Goal: Entertainment & Leisure: Consume media (video, audio)

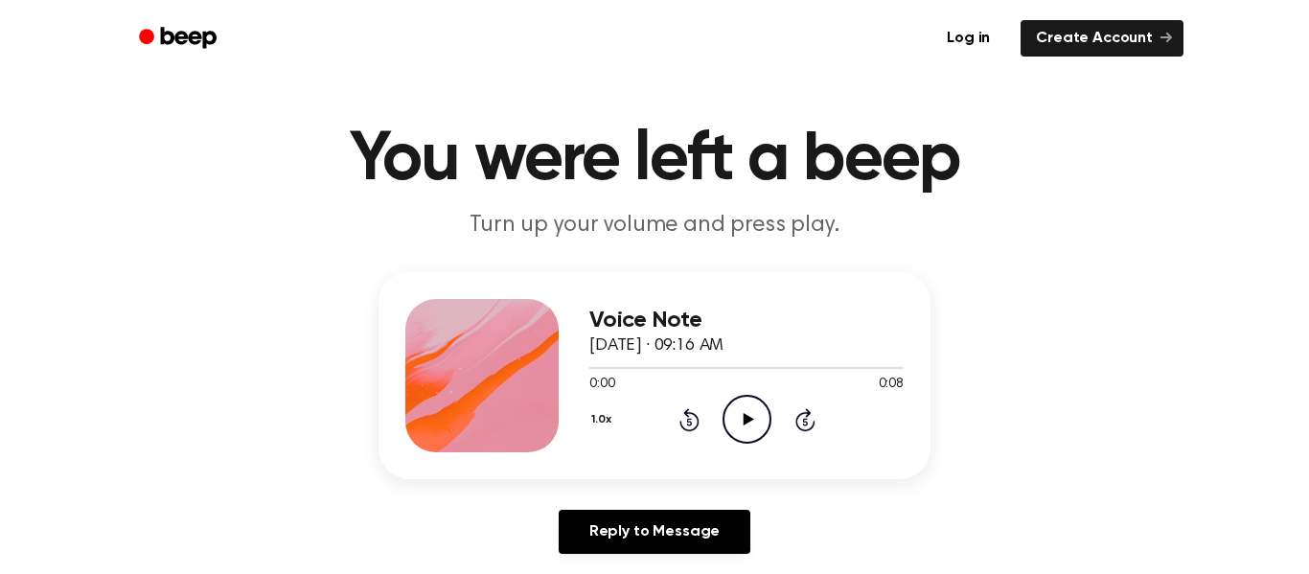
scroll to position [33, 0]
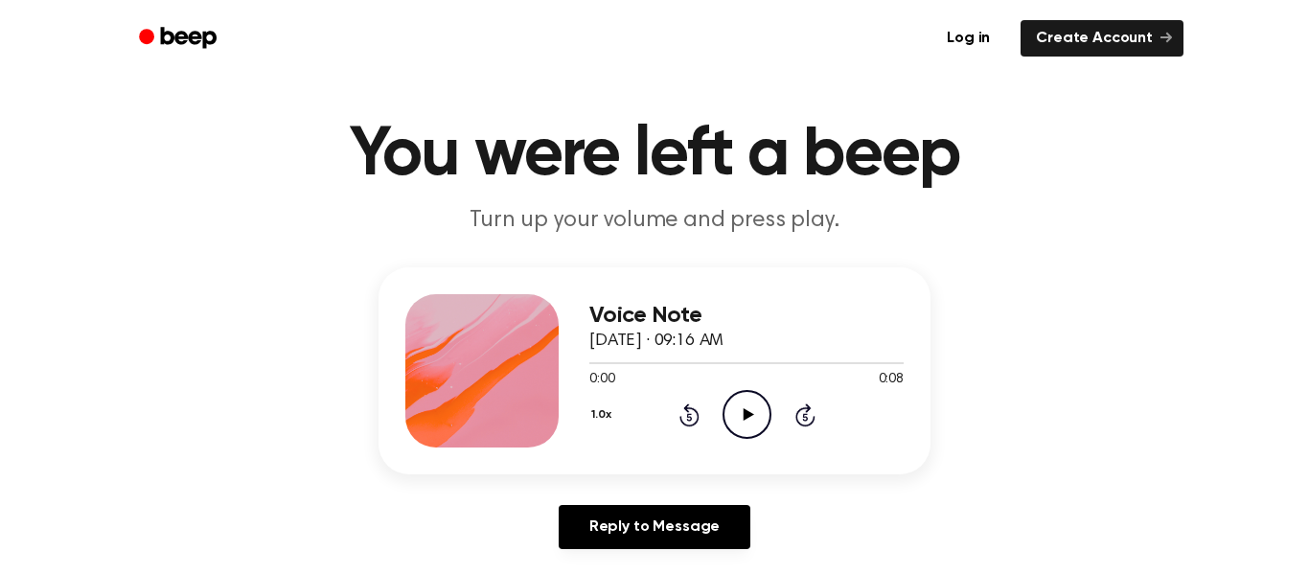
click at [730, 413] on icon "Play Audio" at bounding box center [746, 414] width 49 height 49
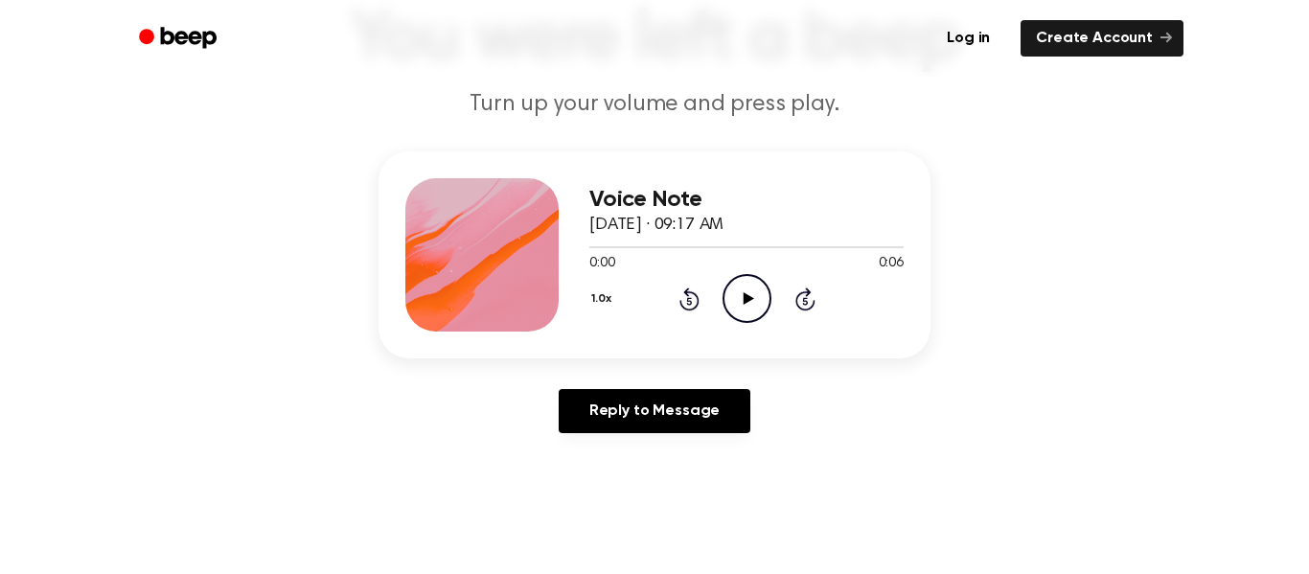
scroll to position [153, 0]
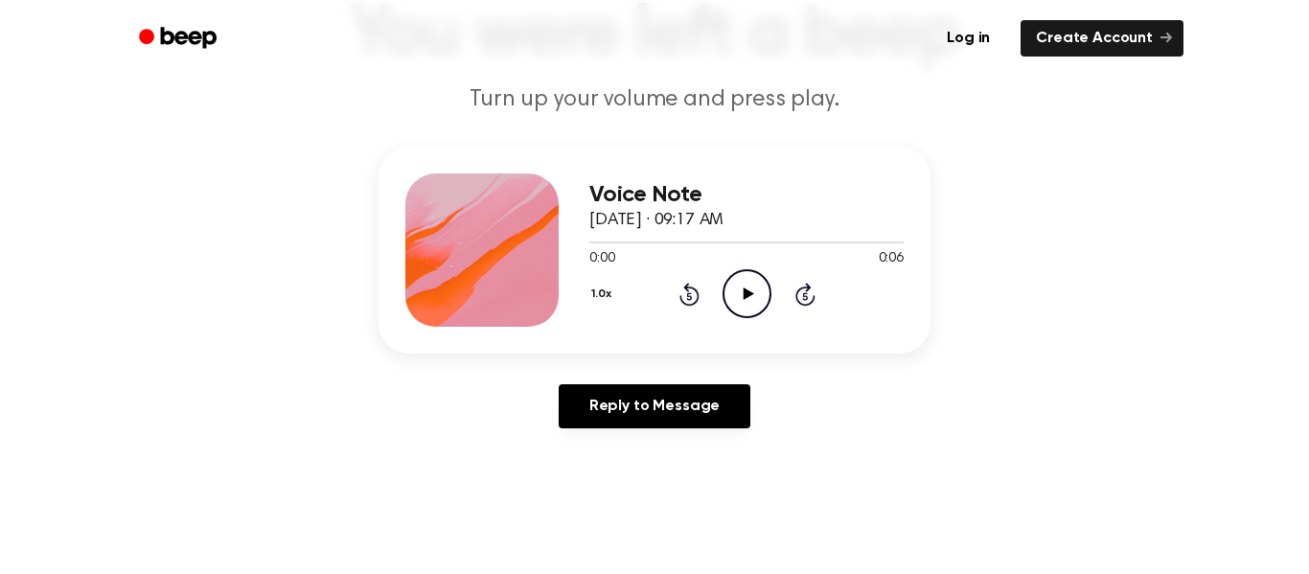
click at [742, 282] on icon "Play Audio" at bounding box center [746, 293] width 49 height 49
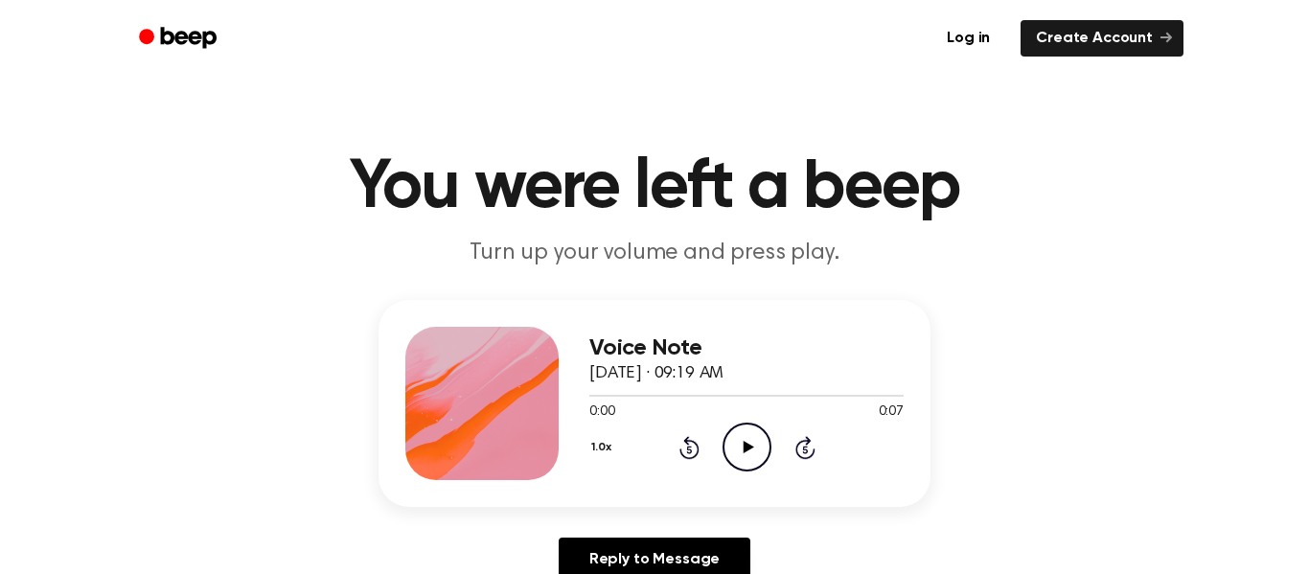
click at [750, 451] on icon "Play Audio" at bounding box center [746, 447] width 49 height 49
click at [757, 448] on icon "Play Audio" at bounding box center [746, 447] width 49 height 49
click at [757, 448] on icon "Pause Audio" at bounding box center [746, 447] width 49 height 49
click at [729, 440] on icon "Play Audio" at bounding box center [746, 447] width 49 height 49
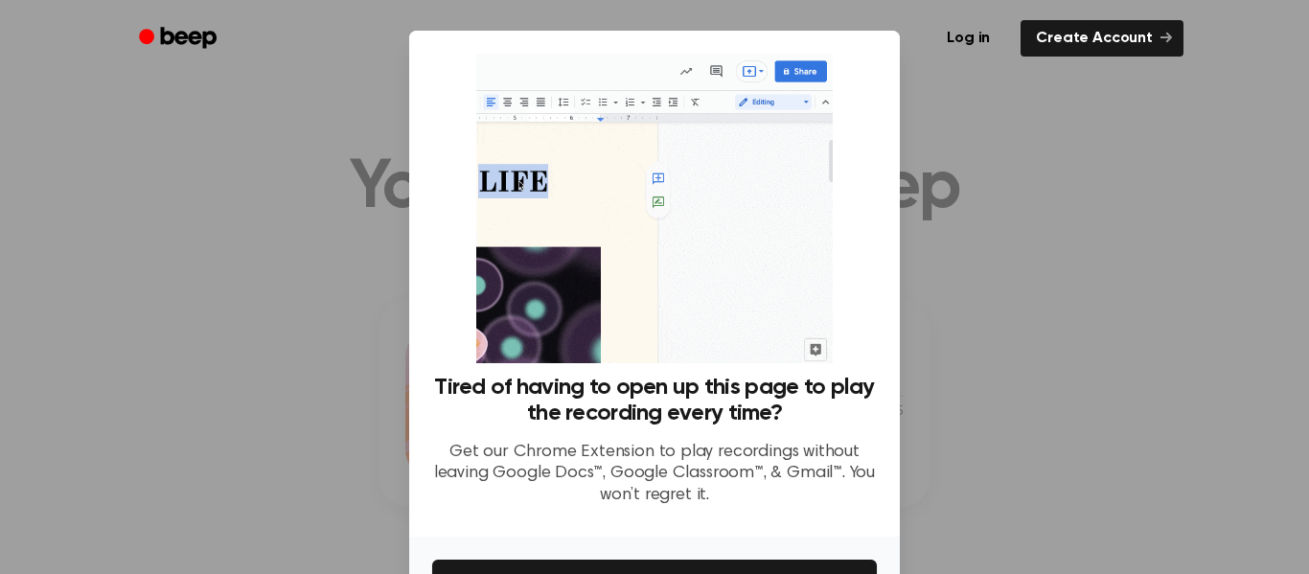
scroll to position [124, 0]
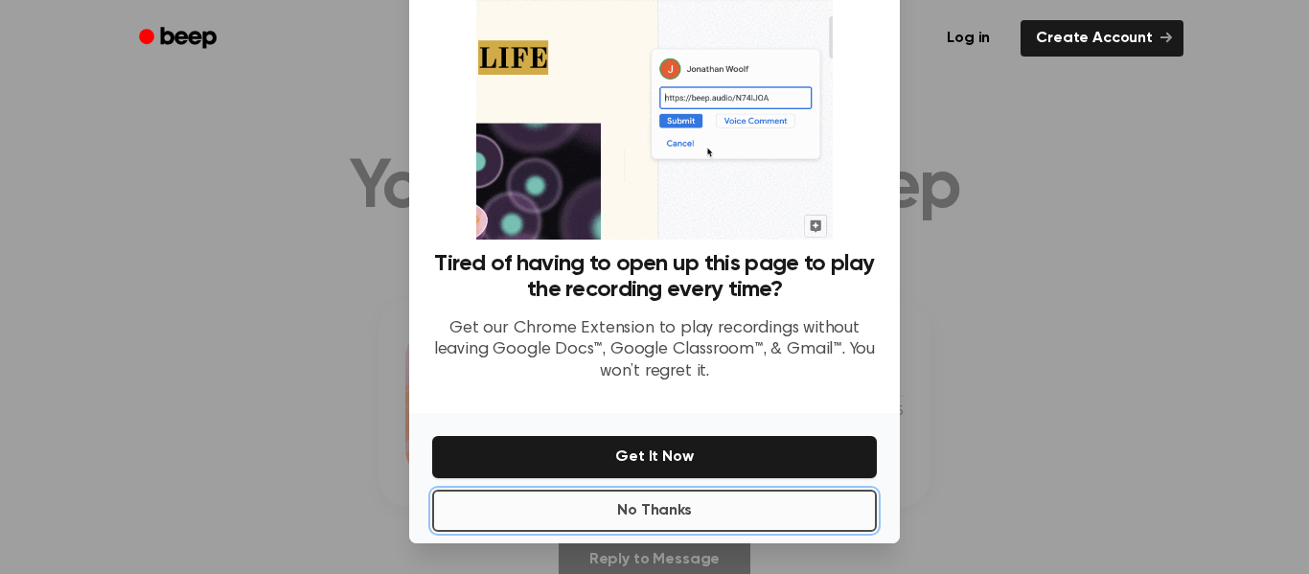
click at [724, 518] on button "No Thanks" at bounding box center [654, 511] width 445 height 42
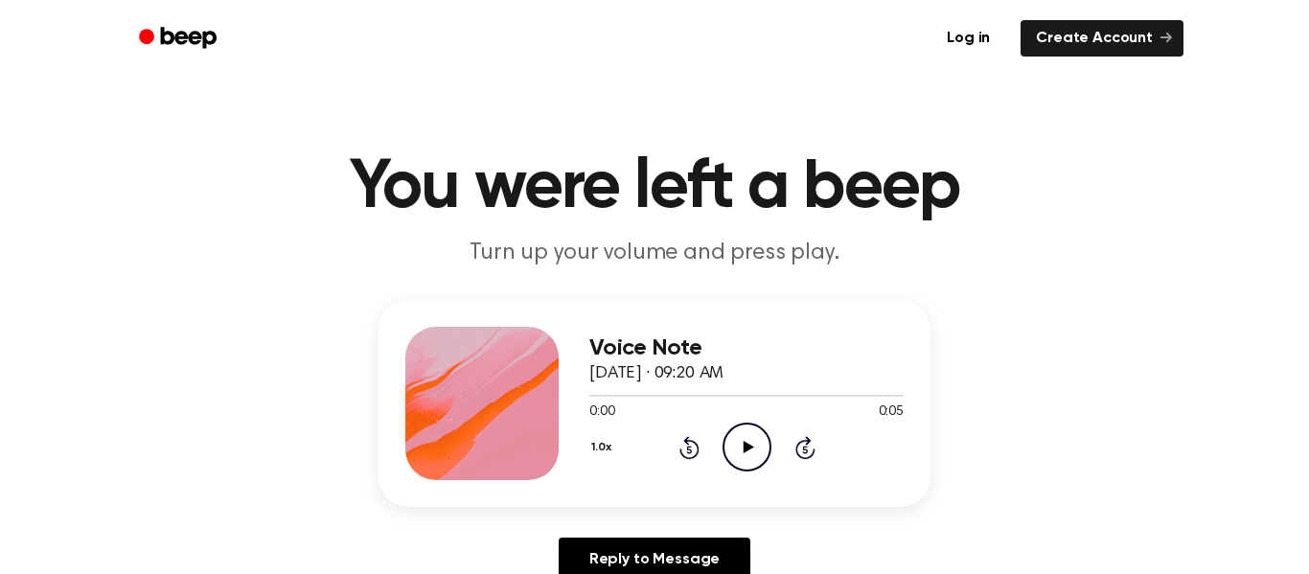
click at [751, 429] on icon "Play Audio" at bounding box center [746, 447] width 49 height 49
click at [736, 426] on circle at bounding box center [746, 447] width 47 height 47
click at [755, 421] on div "0:00 0:06" at bounding box center [746, 412] width 314 height 20
click at [757, 428] on icon "Play Audio" at bounding box center [746, 447] width 49 height 49
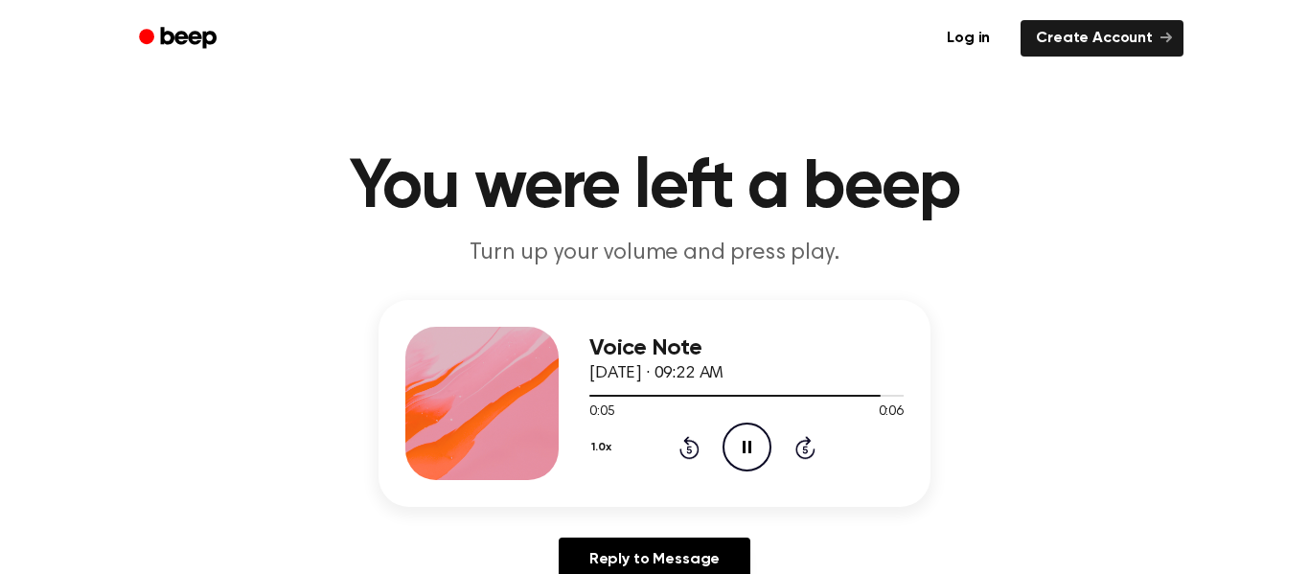
click at [757, 428] on icon "Pause Audio" at bounding box center [746, 447] width 49 height 49
click at [730, 448] on icon "Play Audio" at bounding box center [746, 447] width 49 height 49
click at [730, 448] on icon "Pause Audio" at bounding box center [746, 447] width 49 height 49
click at [753, 460] on icon "Play Audio" at bounding box center [746, 447] width 49 height 49
click at [755, 437] on icon "Play Audio" at bounding box center [746, 447] width 49 height 49
